Goal: Task Accomplishment & Management: Use online tool/utility

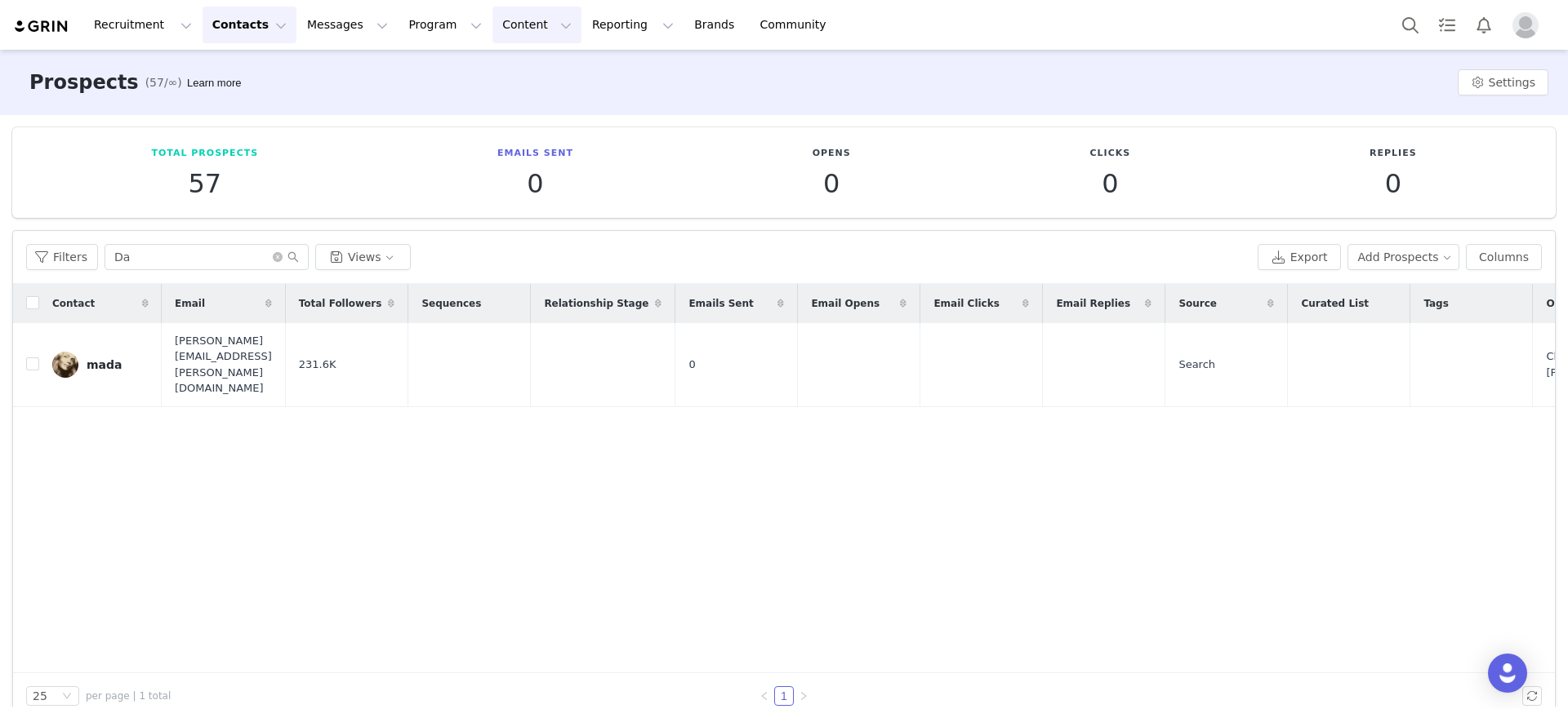
click at [492, 25] on button "Content Content" at bounding box center [536, 25] width 89 height 37
click at [485, 138] on p "Social Listening" at bounding box center [499, 133] width 89 height 17
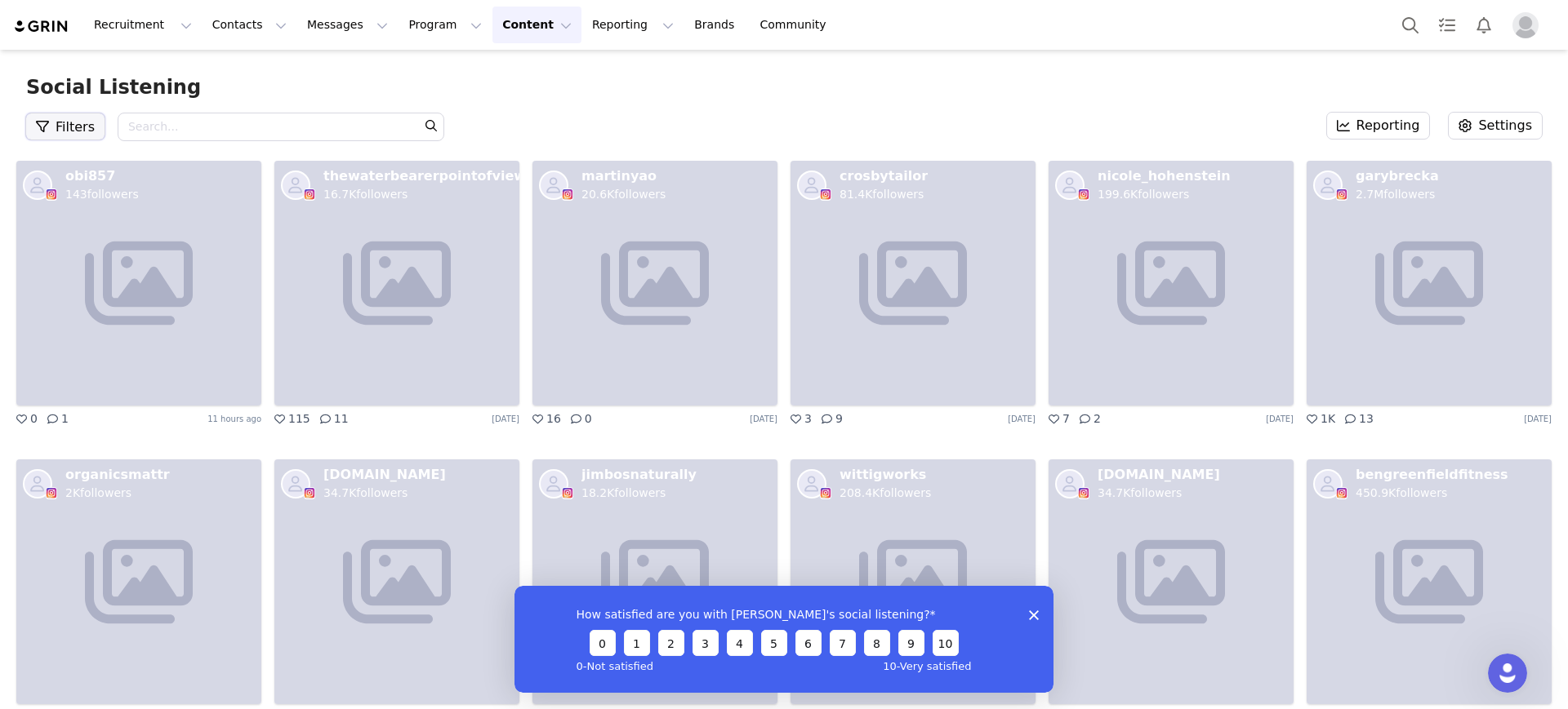
click at [43, 124] on icon "button" at bounding box center [42, 127] width 13 height 13
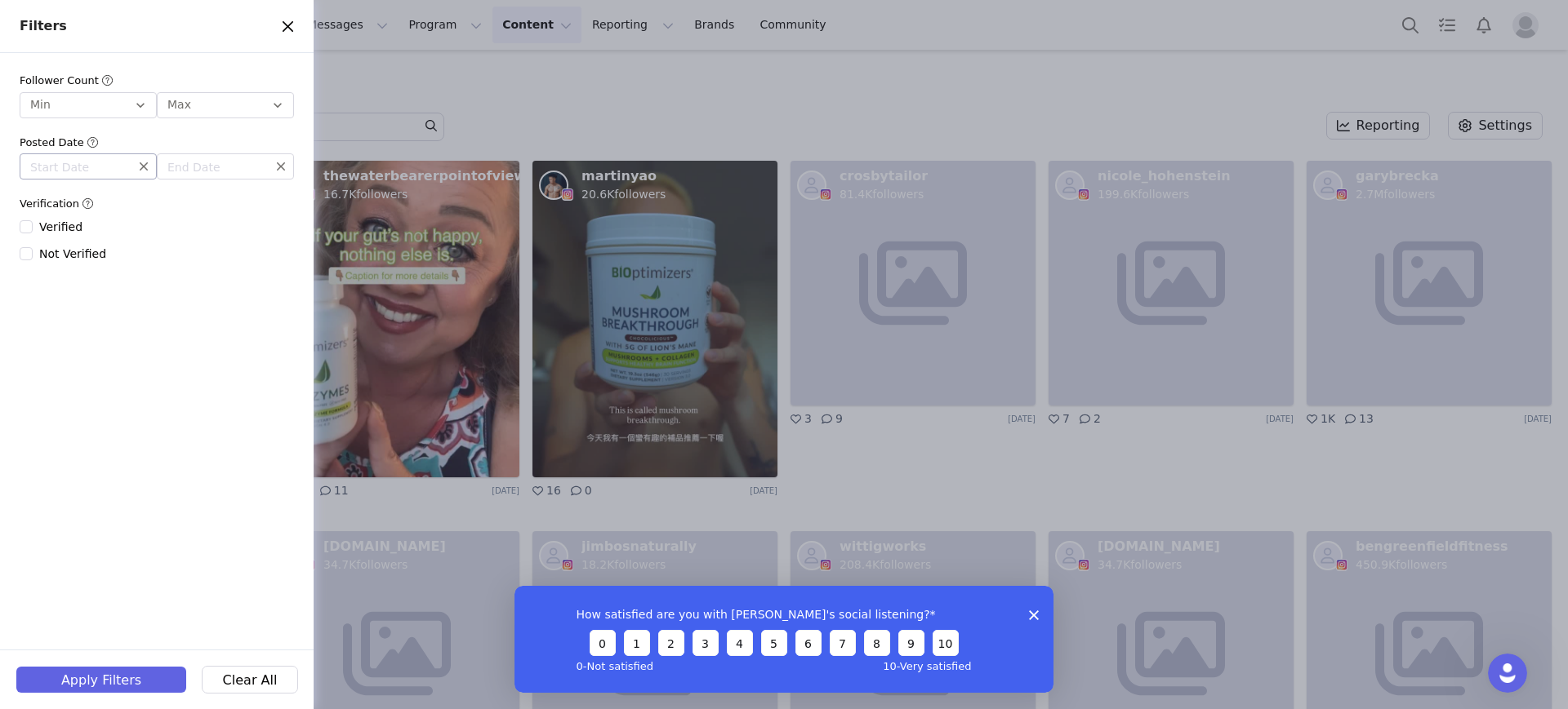
click at [67, 159] on input "text" at bounding box center [87, 166] width 137 height 26
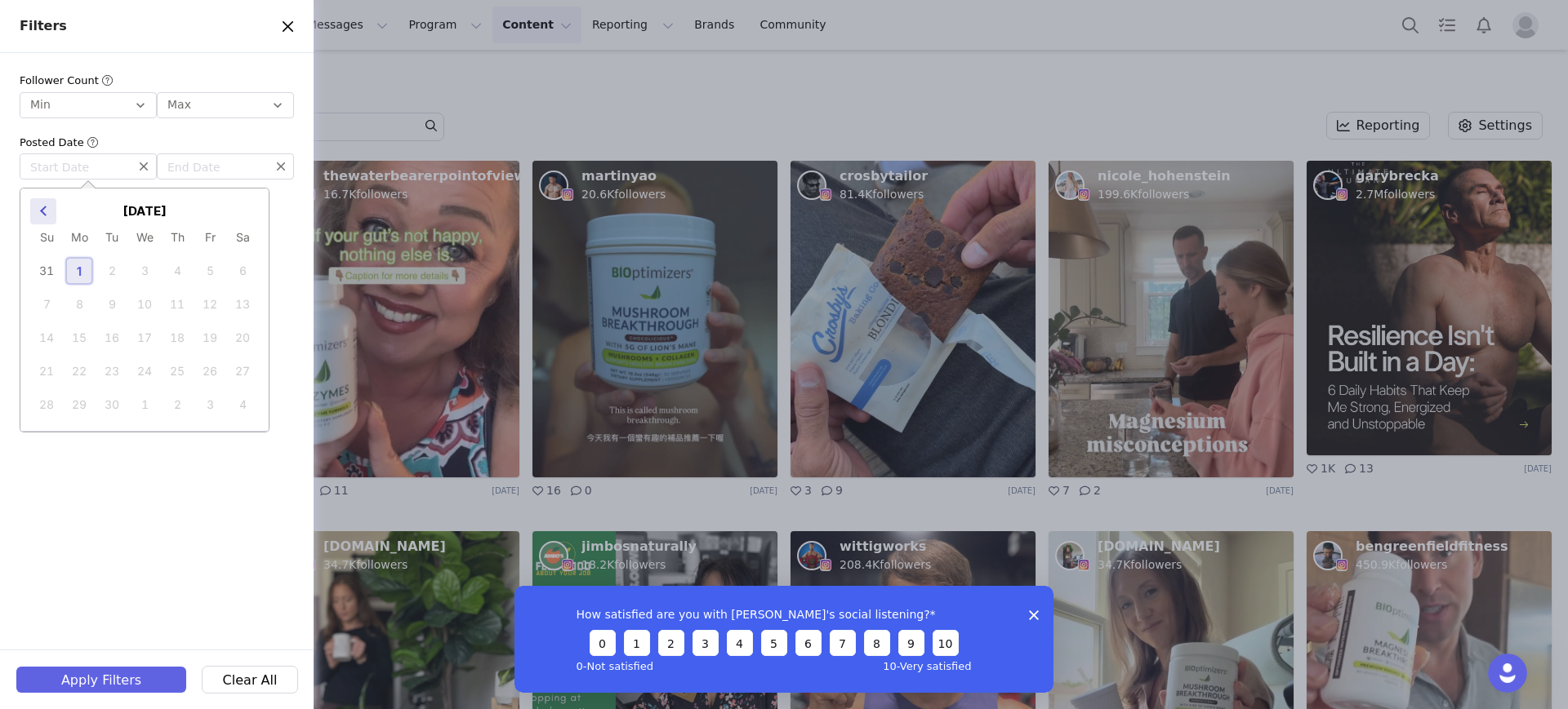
click at [40, 204] on button "Previous Month" at bounding box center [42, 210] width 26 height 26
click at [71, 403] on div "25" at bounding box center [79, 404] width 26 height 26
type input "[DATE]"
click at [185, 161] on input "text" at bounding box center [225, 166] width 137 height 26
click at [72, 436] on div "31" at bounding box center [70, 438] width 26 height 26
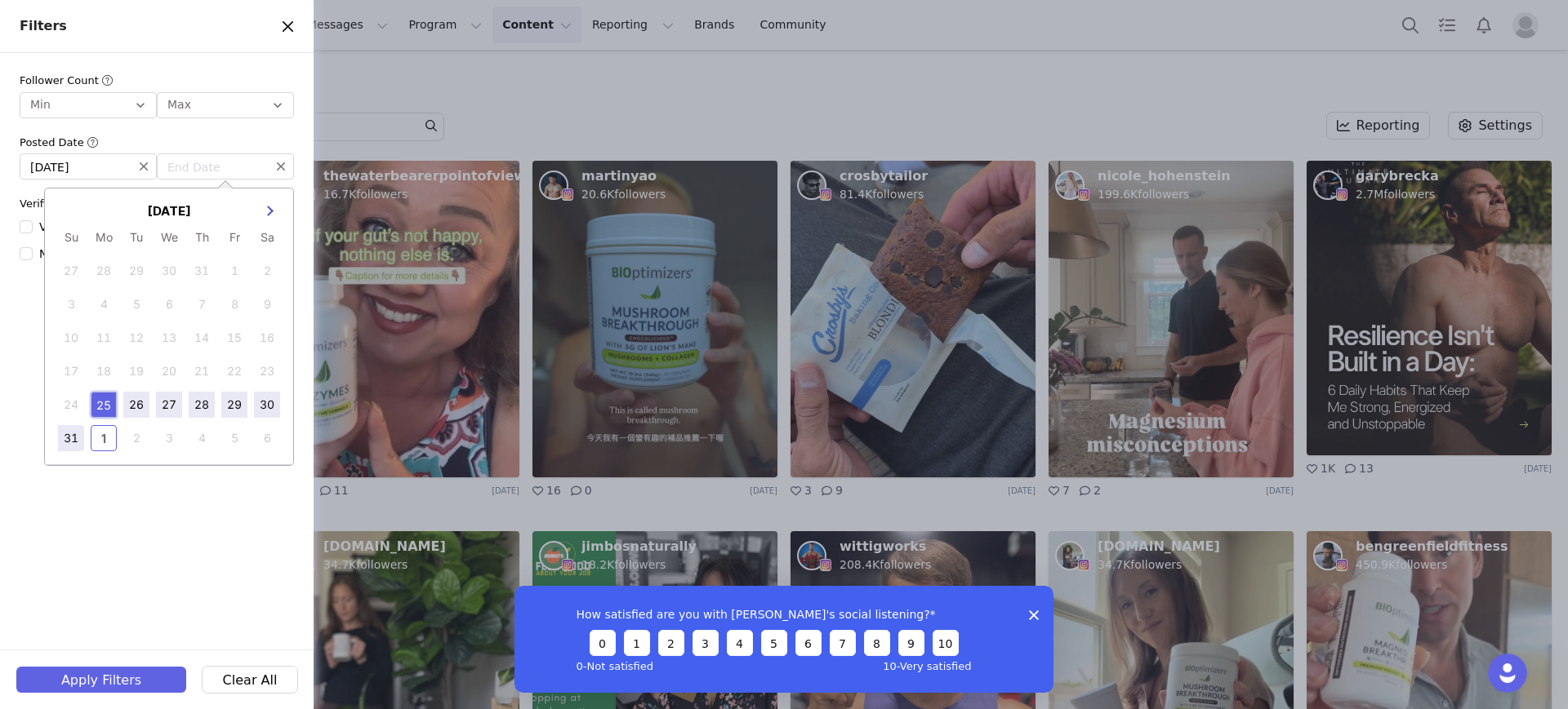
type input "[DATE]"
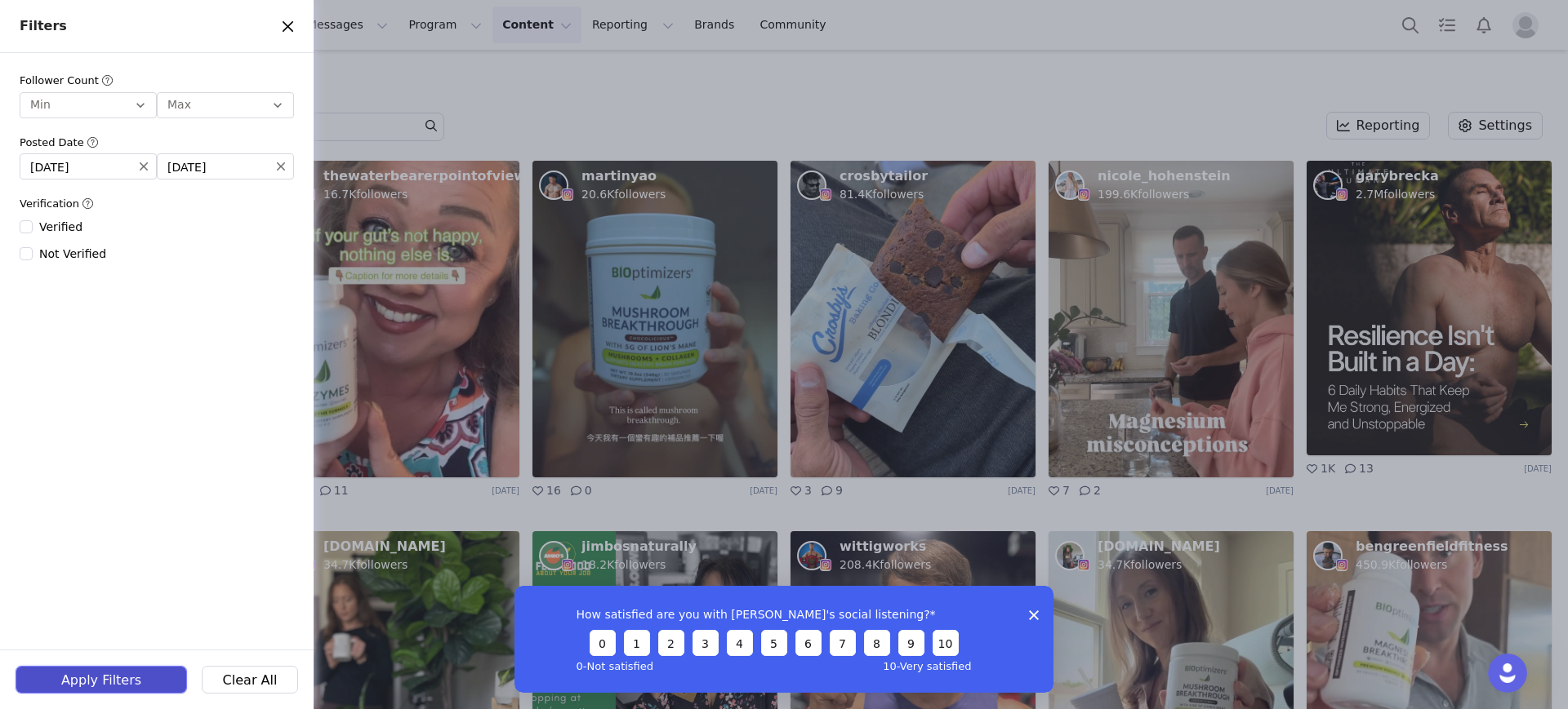
click at [105, 678] on button "Apply Filters" at bounding box center [101, 679] width 170 height 26
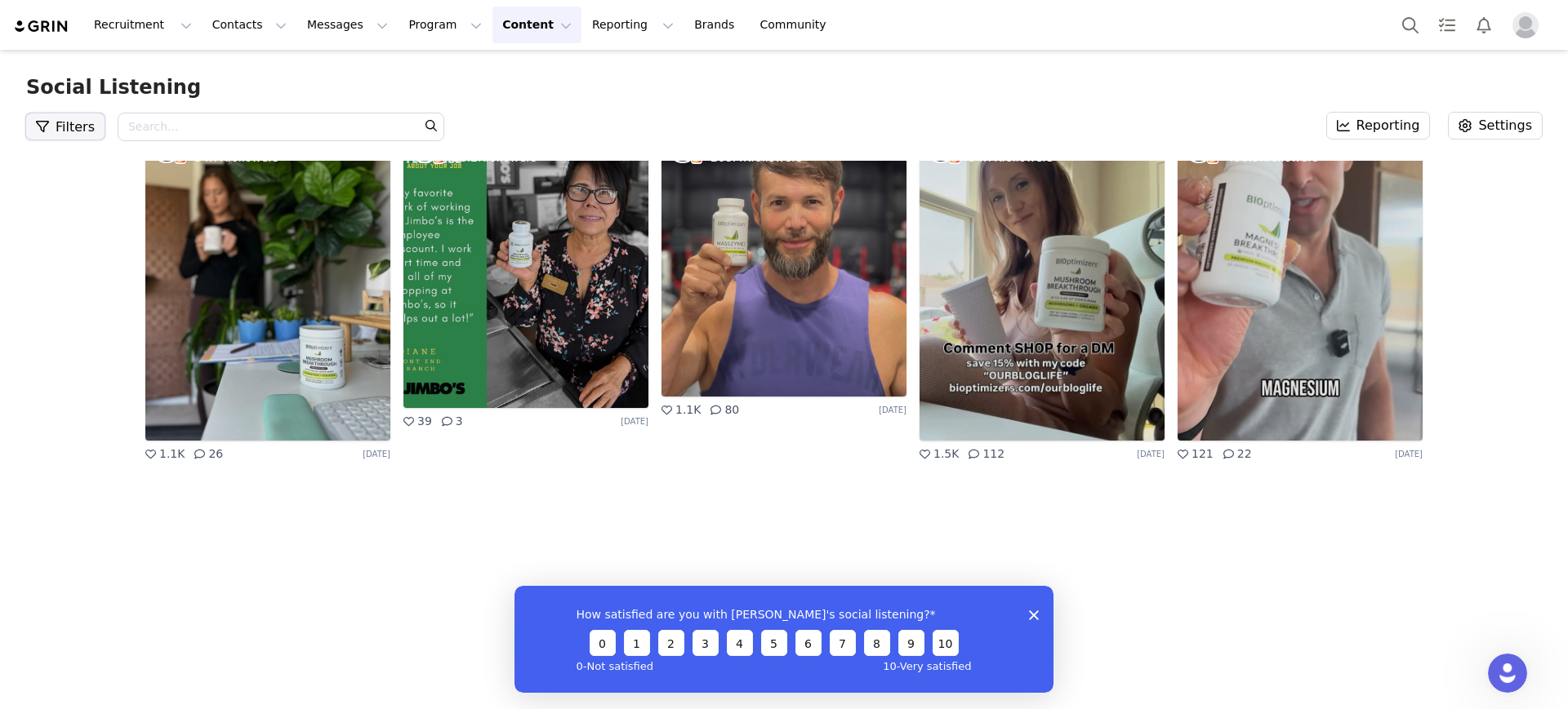
scroll to position [496, 0]
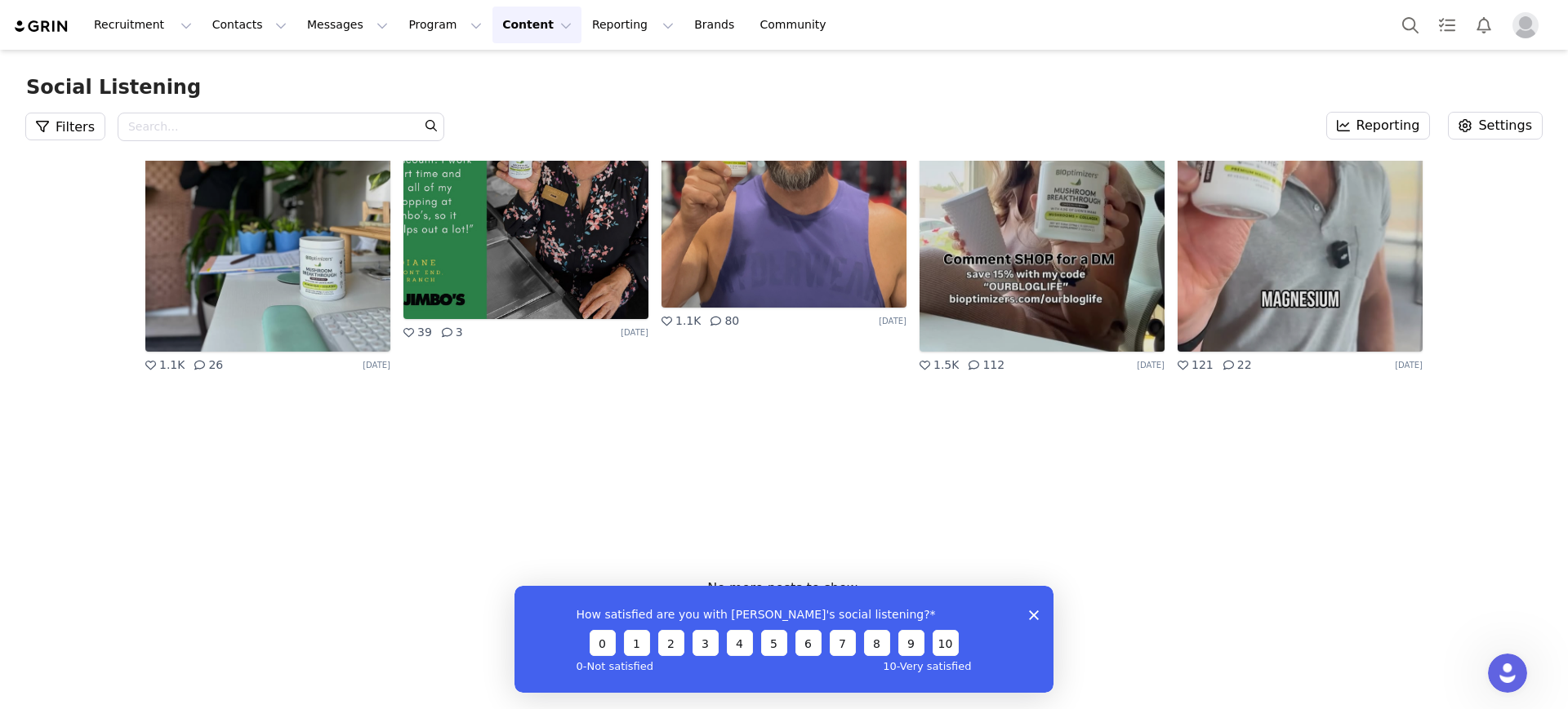
click at [1038, 611] on icon "Close survey" at bounding box center [1033, 615] width 10 height 10
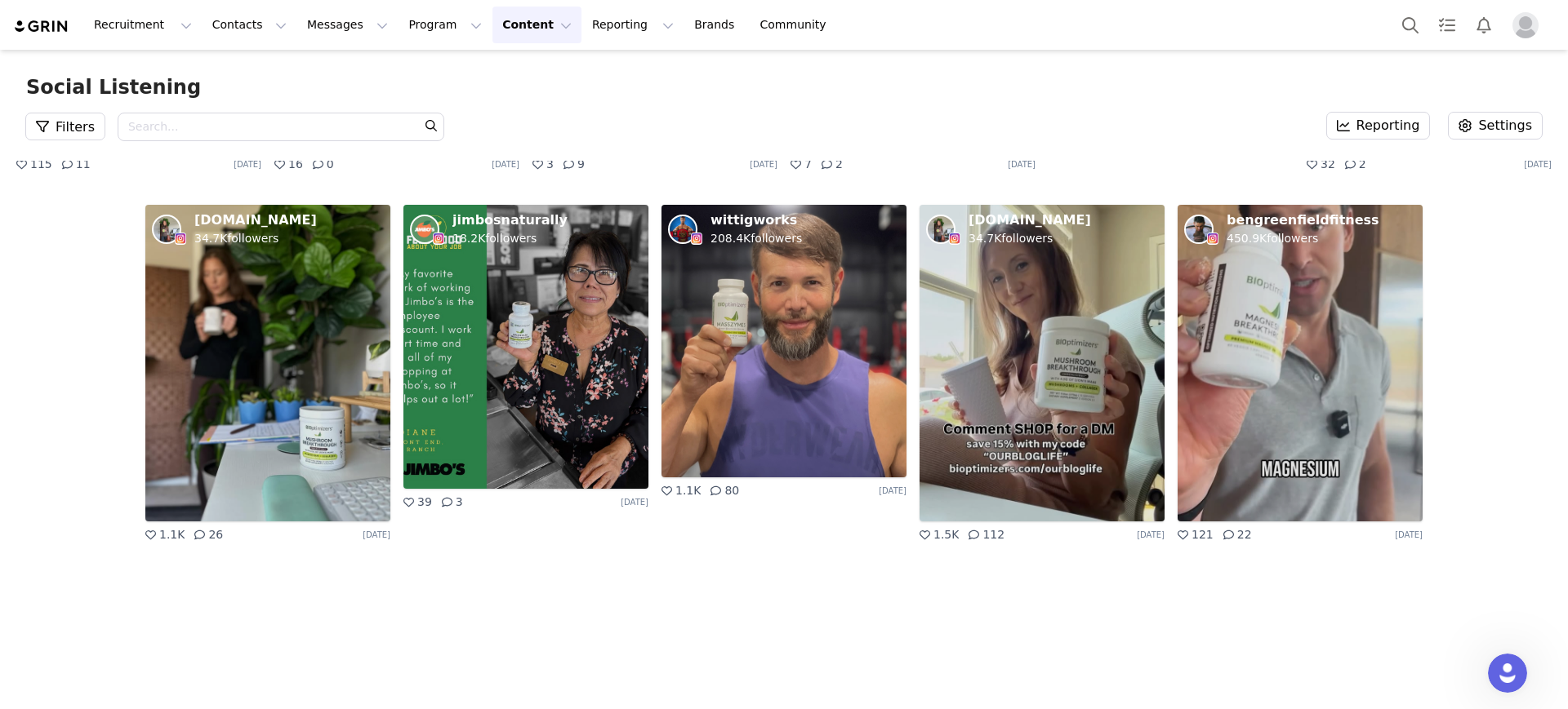
scroll to position [0, 0]
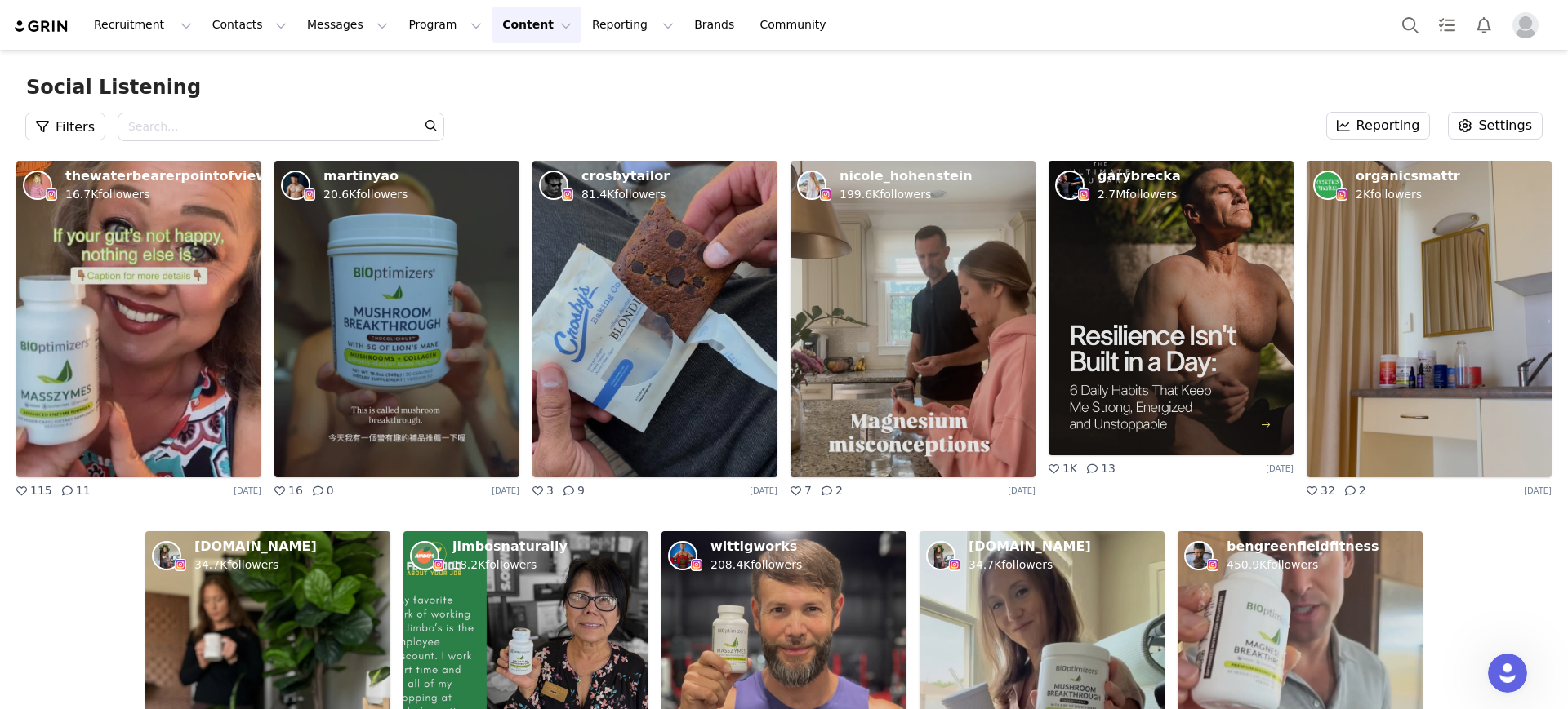
click at [1090, 59] on div "Social Listening Filters Search - Optional Reporting Settings" at bounding box center [784, 106] width 1568 height 111
